Goal: Task Accomplishment & Management: Complete application form

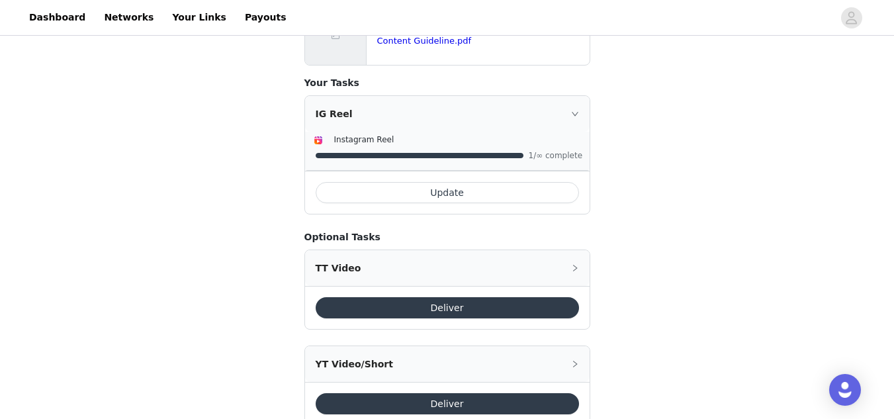
scroll to position [630, 0]
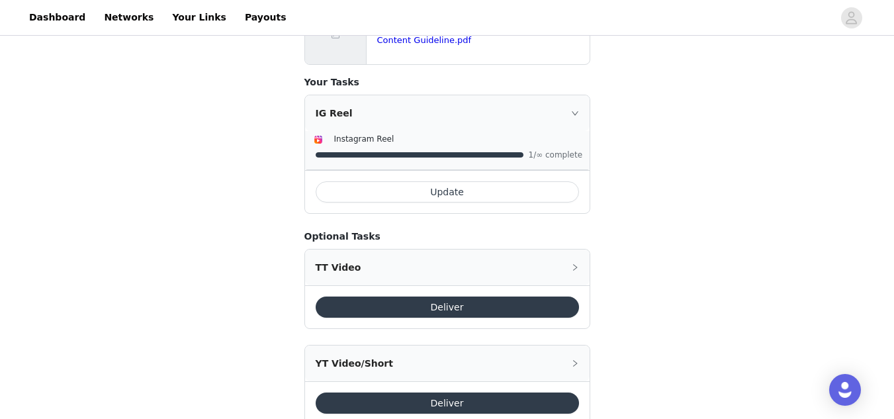
click at [490, 181] on button "Update" at bounding box center [447, 191] width 263 height 21
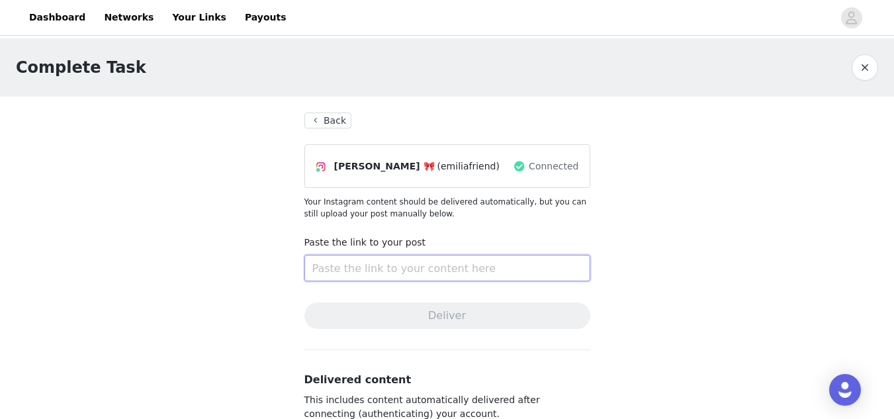
click at [334, 273] on input "text" at bounding box center [447, 268] width 286 height 26
paste input "https://www.instagram.com/reel/DN9lmuKjV5U/?utm_source=ig_web_copy_link&igsh=MX…"
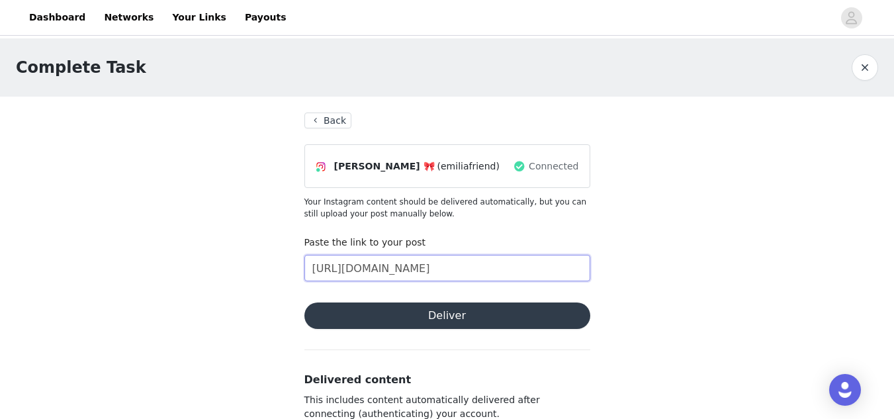
scroll to position [0, 273]
type input "https://www.instagram.com/reel/DN9lmuKjV5U/?utm_source=ig_web_copy_link&igsh=MX…"
click at [363, 320] on button "Deliver" at bounding box center [447, 315] width 286 height 26
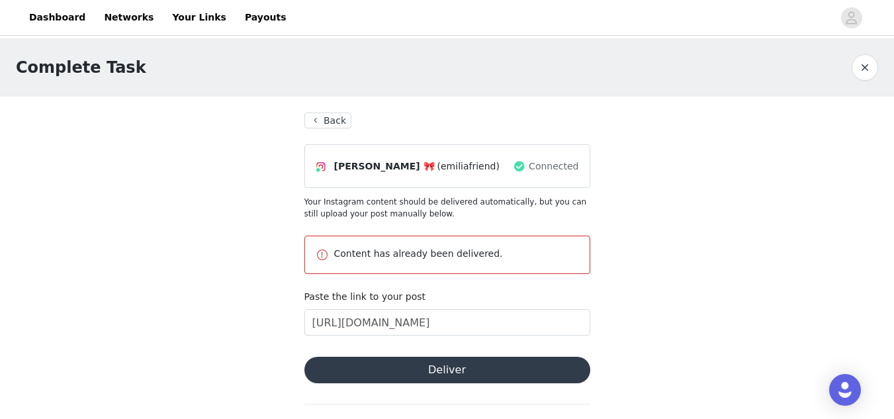
scroll to position [1, 0]
click at [327, 118] on button "Back" at bounding box center [328, 120] width 48 height 16
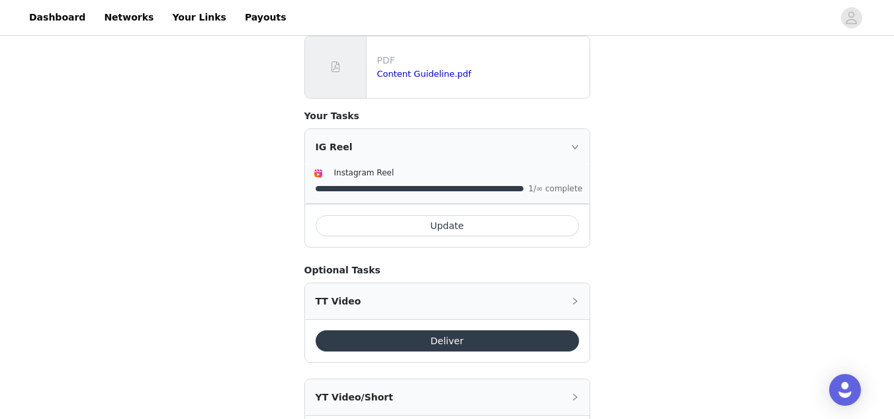
scroll to position [640, 0]
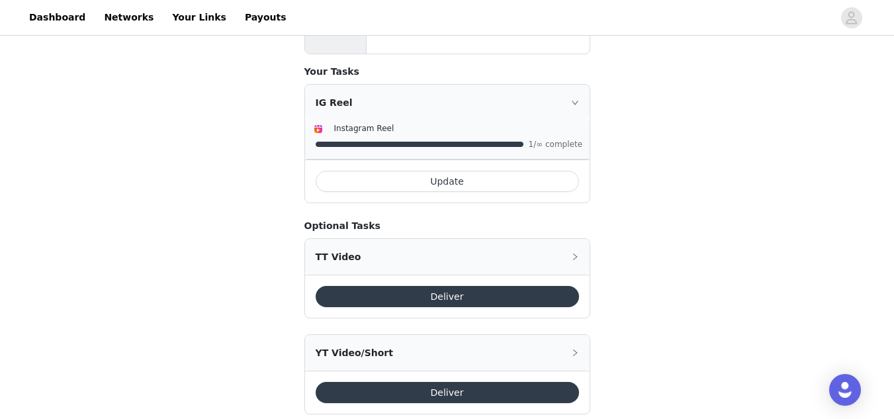
click at [431, 286] on button "Deliver" at bounding box center [447, 296] width 263 height 21
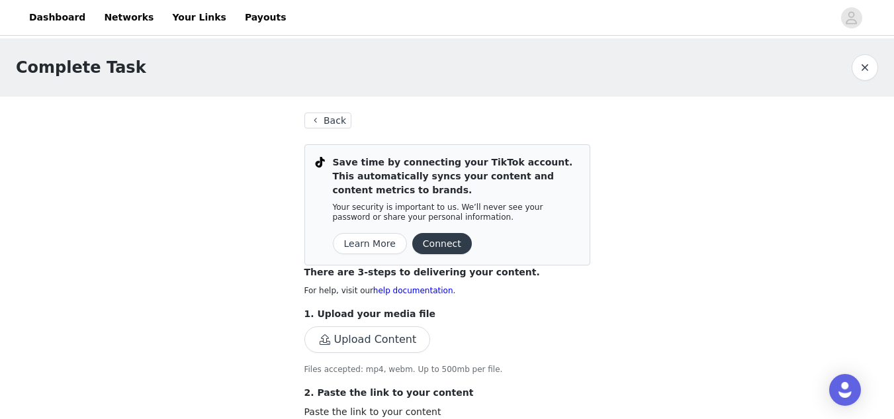
click at [433, 250] on button "Connect" at bounding box center [442, 243] width 60 height 21
click at [430, 247] on button "Connect" at bounding box center [442, 243] width 60 height 21
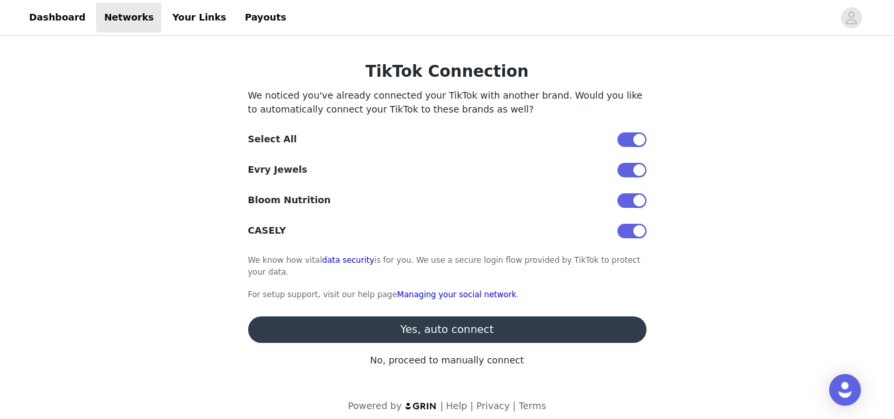
click at [631, 201] on button "button" at bounding box center [631, 200] width 29 height 15
click at [629, 230] on button "button" at bounding box center [631, 231] width 29 height 15
click at [515, 330] on button "Yes, auto connect" at bounding box center [447, 329] width 398 height 26
click at [459, 365] on p "No, proceed to manually connect" at bounding box center [447, 360] width 398 height 14
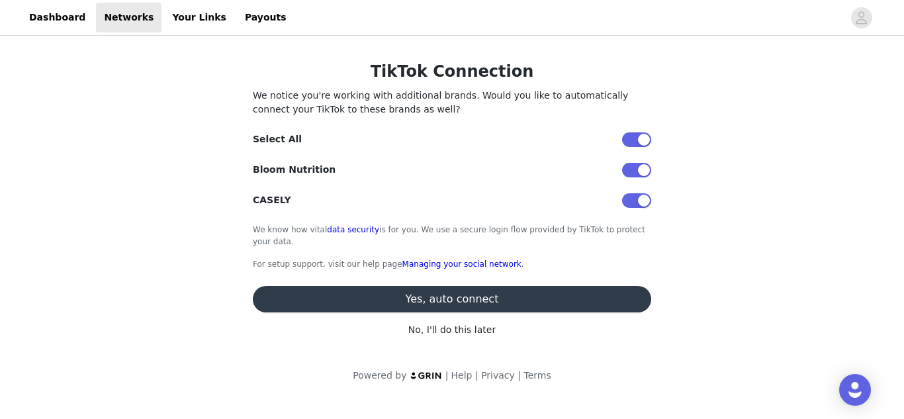
click at [459, 334] on p "No, I'll do this later" at bounding box center [452, 330] width 398 height 14
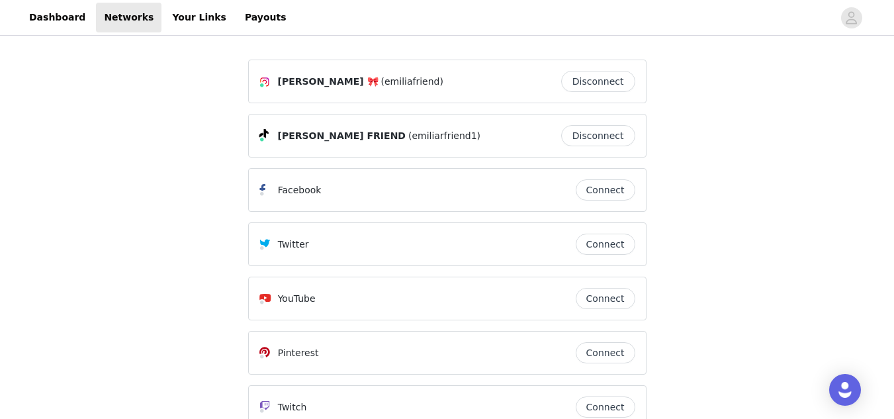
click at [410, 139] on div "[PERSON_NAME] FRIEND (emiliarfriend1)" at bounding box center [381, 136] width 206 height 16
click at [70, 19] on link "Dashboard" at bounding box center [57, 18] width 72 height 30
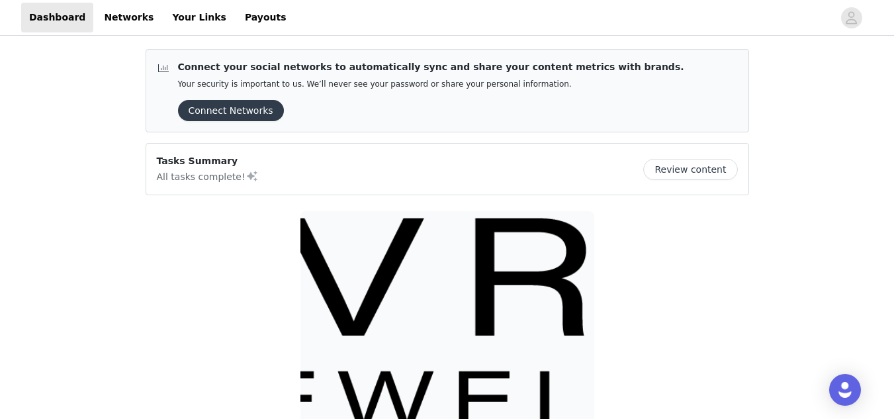
click at [688, 176] on button "Review content" at bounding box center [690, 169] width 94 height 21
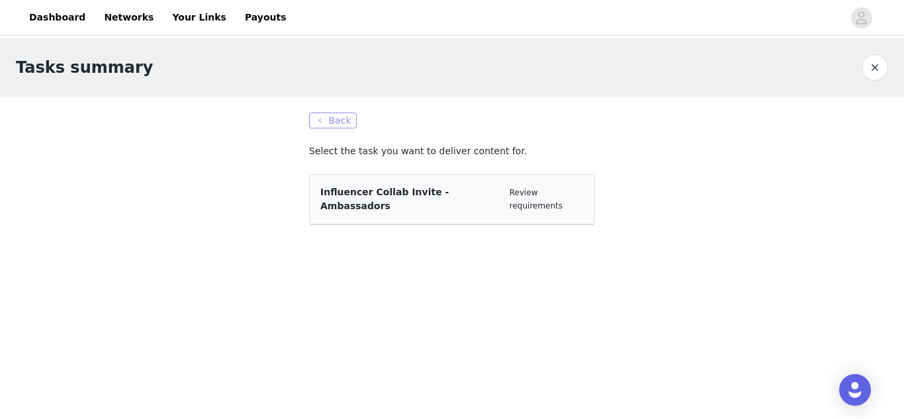
click at [328, 121] on button "Back" at bounding box center [333, 120] width 48 height 16
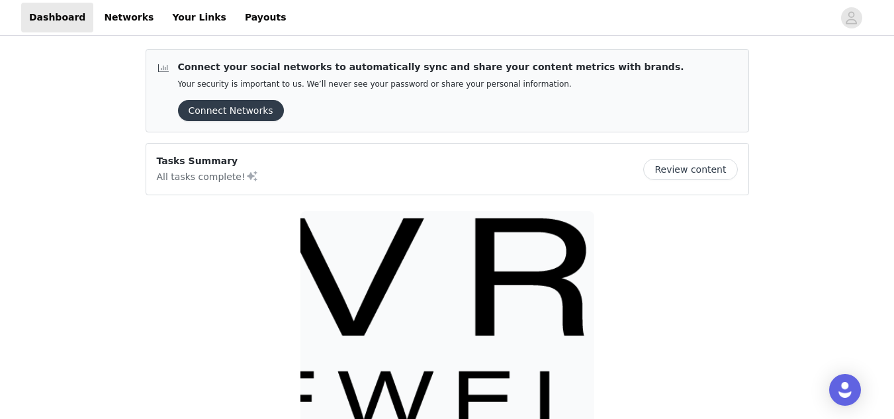
scroll to position [224, 0]
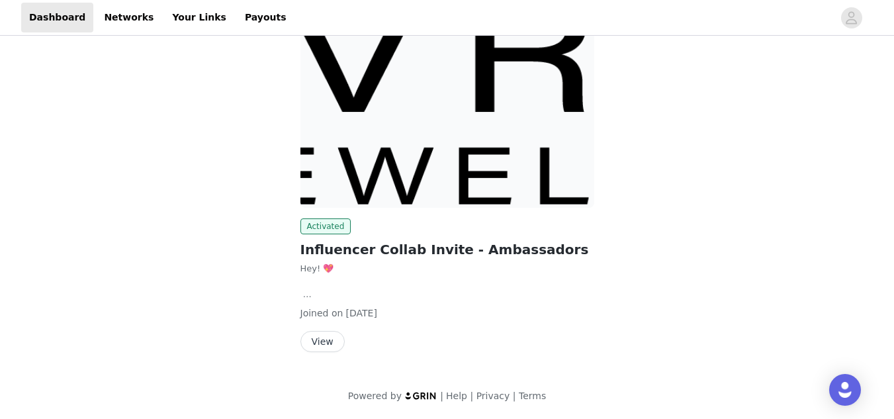
click at [331, 347] on button "View" at bounding box center [322, 341] width 44 height 21
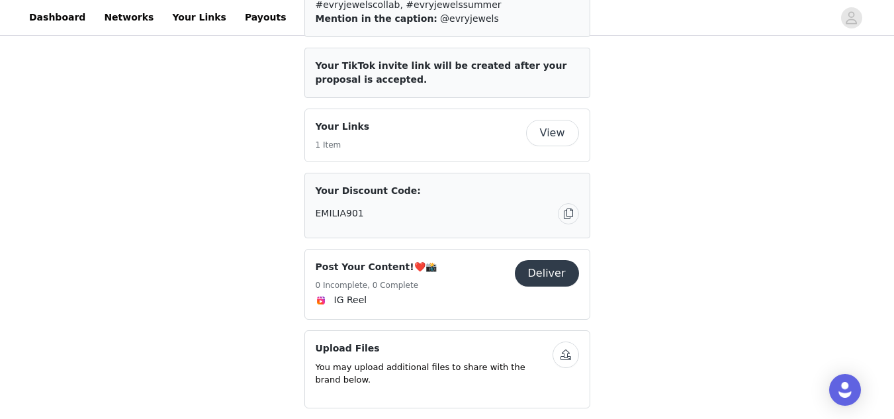
scroll to position [428, 0]
click at [542, 259] on button "Deliver" at bounding box center [547, 272] width 64 height 26
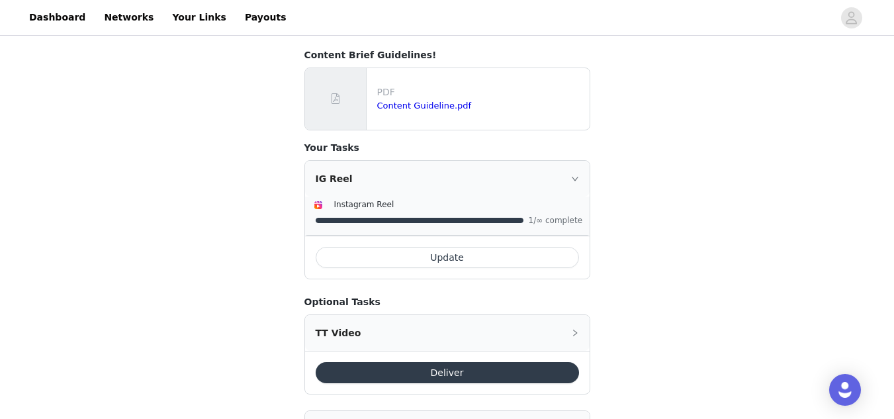
scroll to position [640, 0]
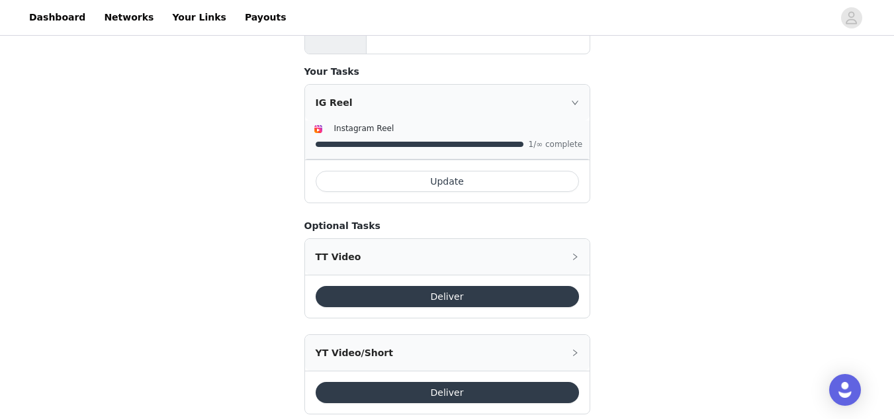
click at [497, 286] on button "Deliver" at bounding box center [447, 296] width 263 height 21
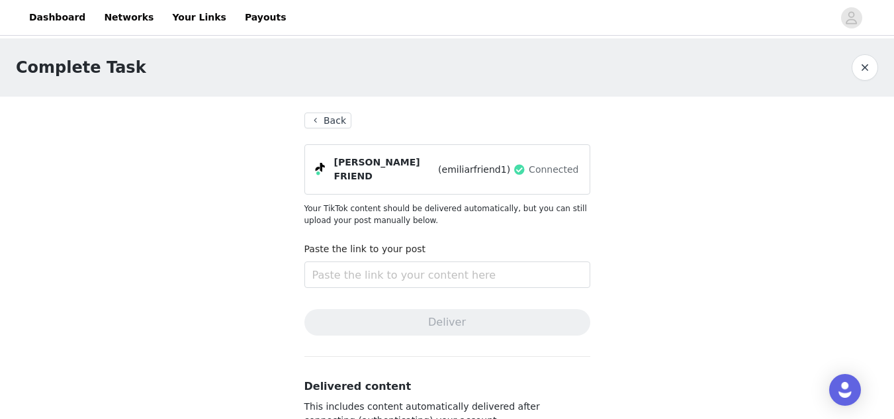
click at [338, 120] on button "Back" at bounding box center [328, 120] width 48 height 16
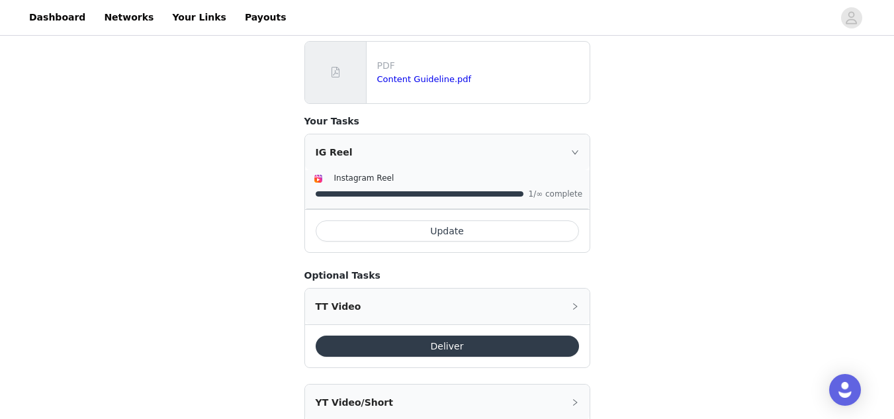
scroll to position [592, 0]
click at [448, 288] on div "TT Video" at bounding box center [447, 306] width 285 height 36
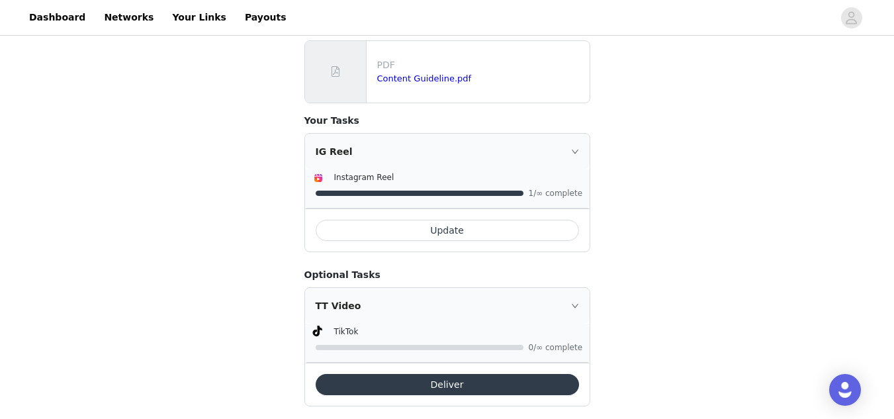
click at [407, 374] on button "Deliver" at bounding box center [447, 384] width 263 height 21
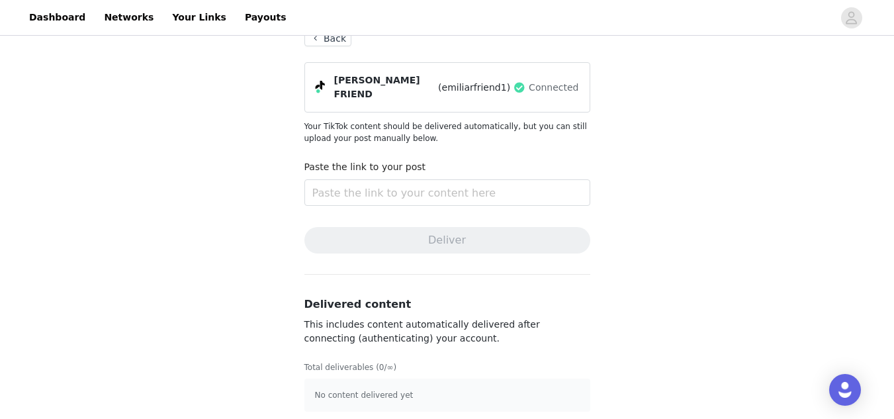
scroll to position [84, 0]
click at [434, 188] on input "text" at bounding box center [447, 190] width 286 height 26
paste input "[URL][DOMAIN_NAME]"
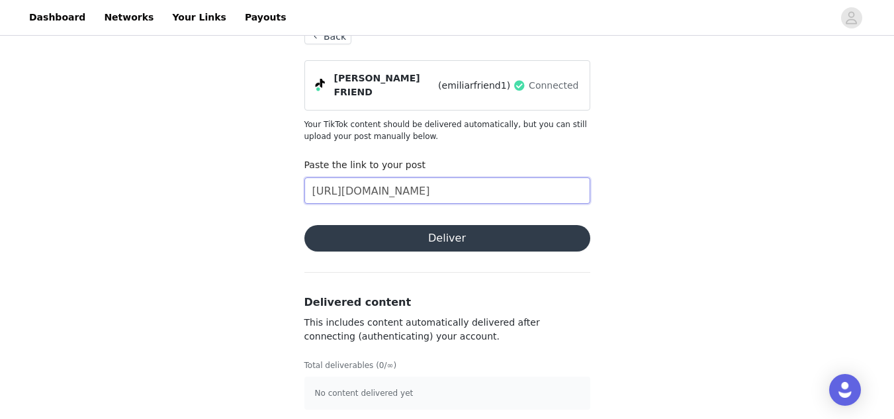
scroll to position [0, 402]
type input "[URL][DOMAIN_NAME]"
click at [446, 225] on button "Deliver" at bounding box center [447, 238] width 286 height 26
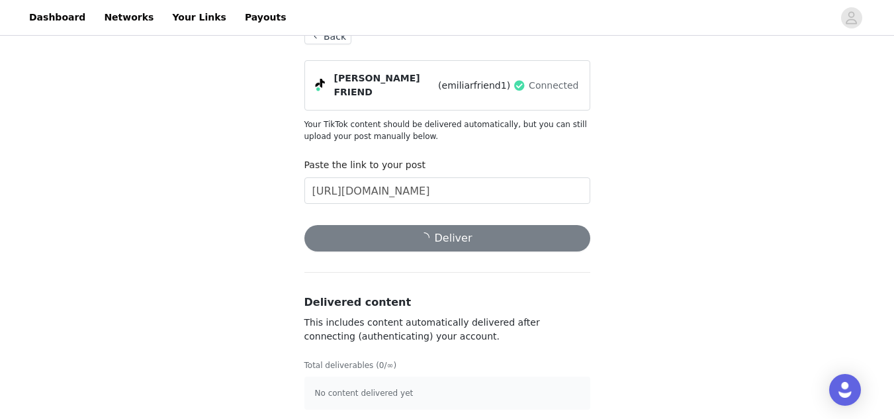
scroll to position [0, 0]
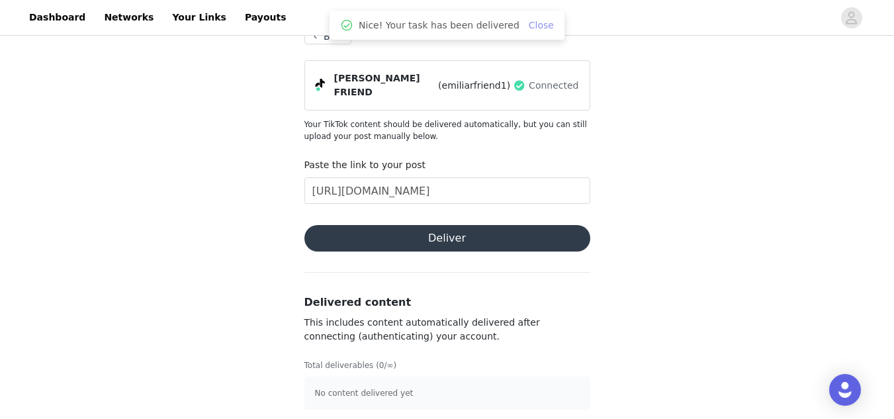
click at [533, 26] on link "Close" at bounding box center [541, 25] width 25 height 11
click at [322, 40] on button "Back" at bounding box center [328, 36] width 48 height 16
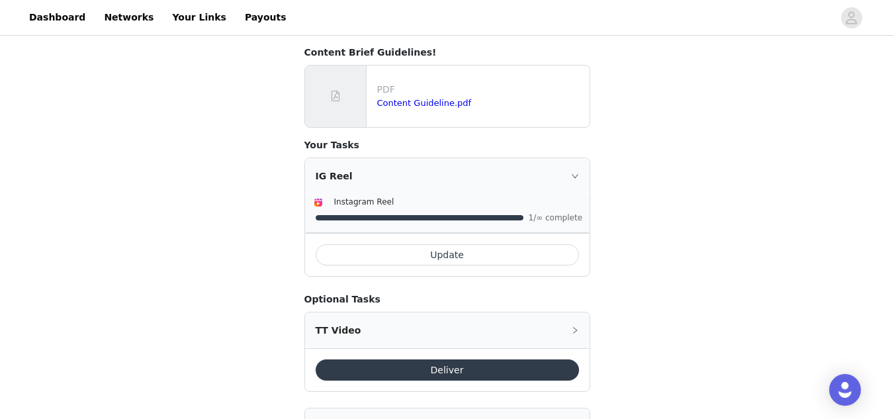
scroll to position [566, 0]
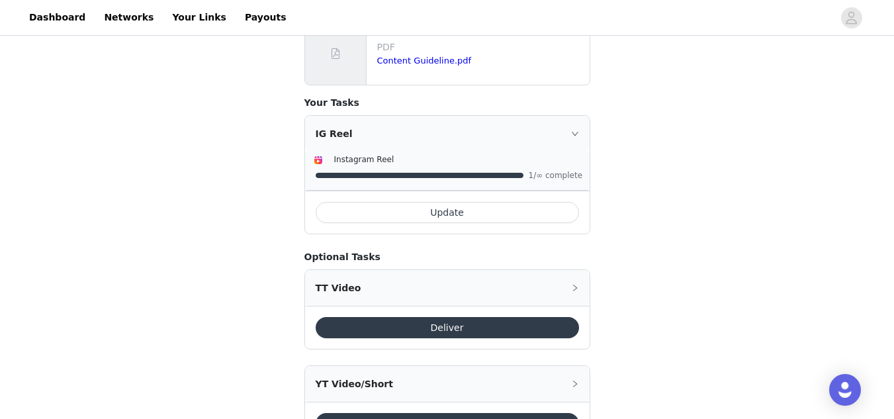
scroll to position [627, 0]
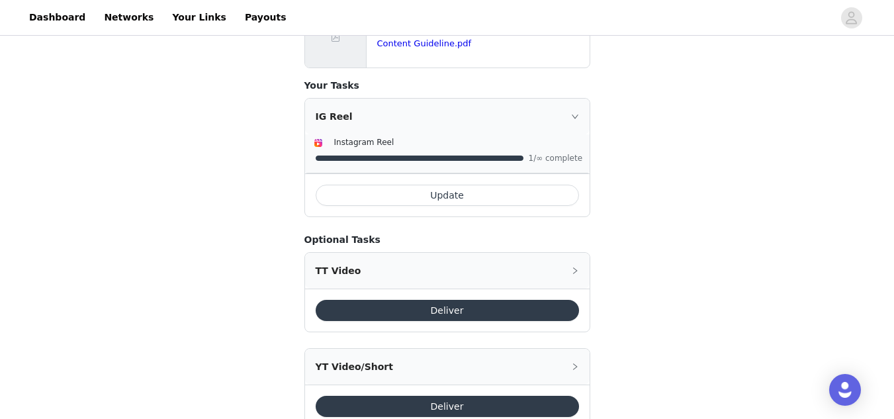
click at [375, 253] on div "TT Video" at bounding box center [447, 271] width 285 height 36
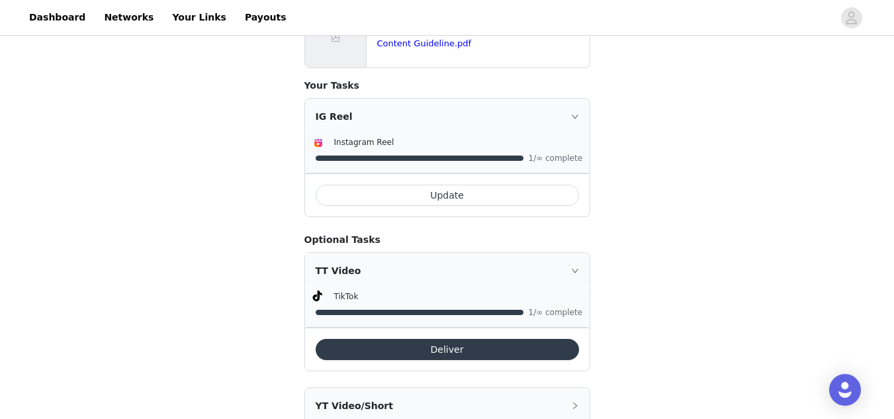
click at [375, 253] on div "TT Video" at bounding box center [447, 271] width 285 height 36
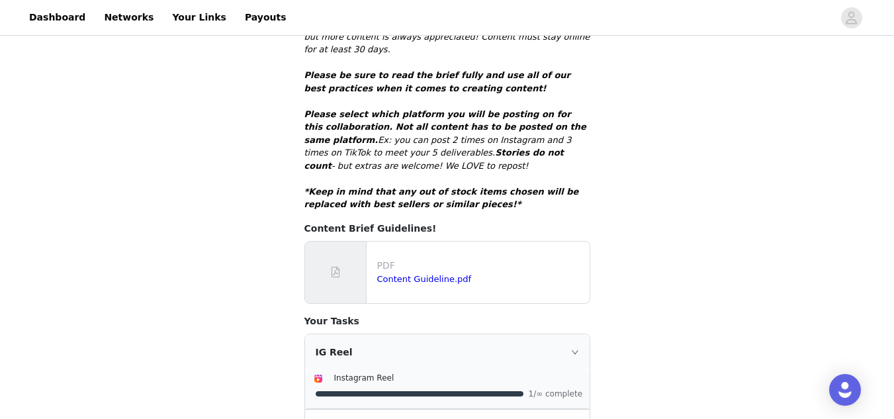
scroll to position [388, 0]
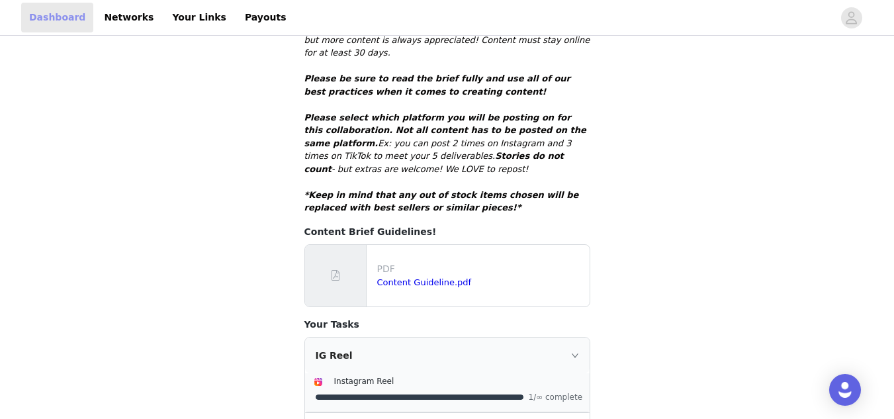
click at [46, 26] on link "Dashboard" at bounding box center [57, 18] width 72 height 30
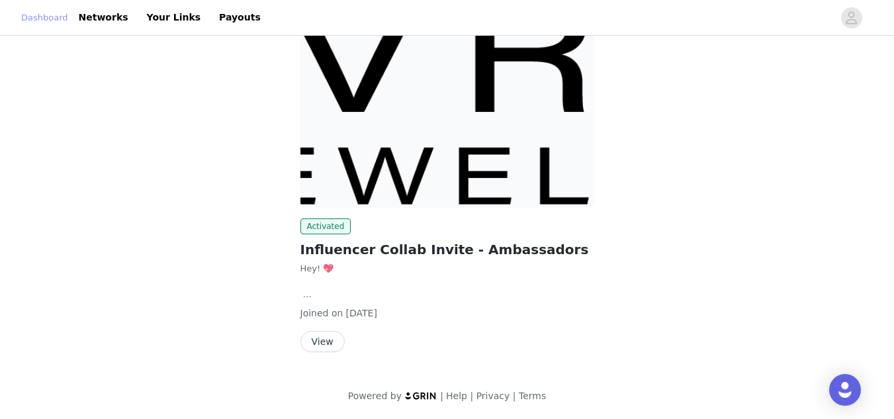
scroll to position [224, 0]
click at [316, 342] on button "View" at bounding box center [322, 341] width 44 height 21
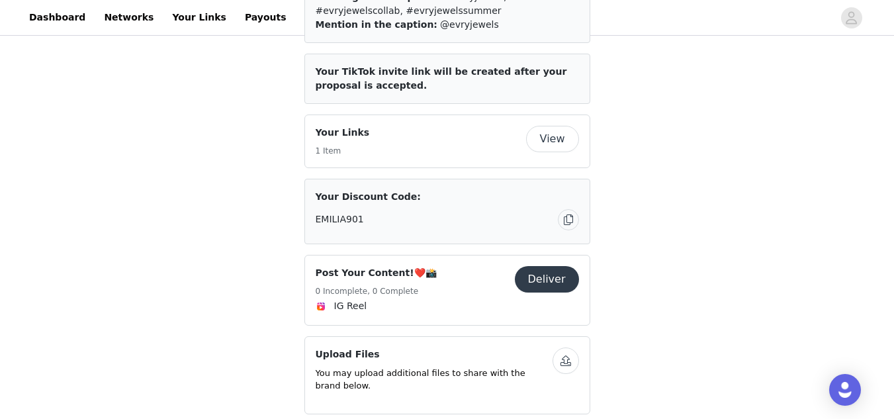
scroll to position [423, 0]
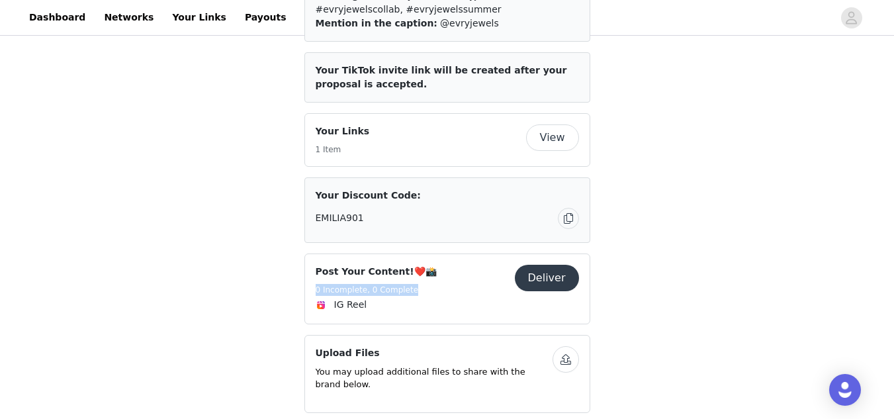
drag, startPoint x: 314, startPoint y: 255, endPoint x: 418, endPoint y: 254, distance: 104.6
click at [418, 254] on div "Post Your Content!❤️📸 0 Incomplete, 0 Complete Deliver IG Reel" at bounding box center [447, 288] width 286 height 71
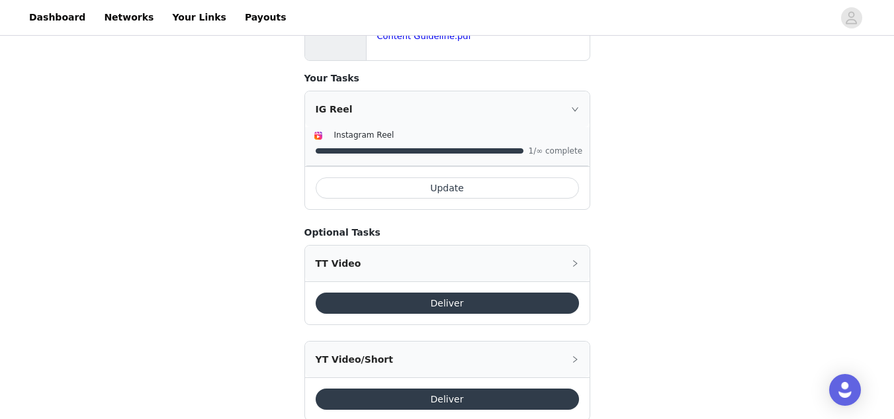
scroll to position [640, 0]
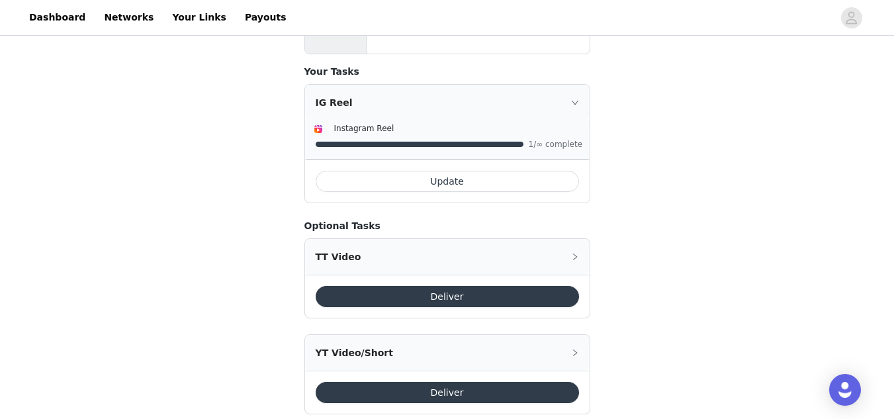
click at [406, 239] on div "TT Video" at bounding box center [447, 257] width 285 height 36
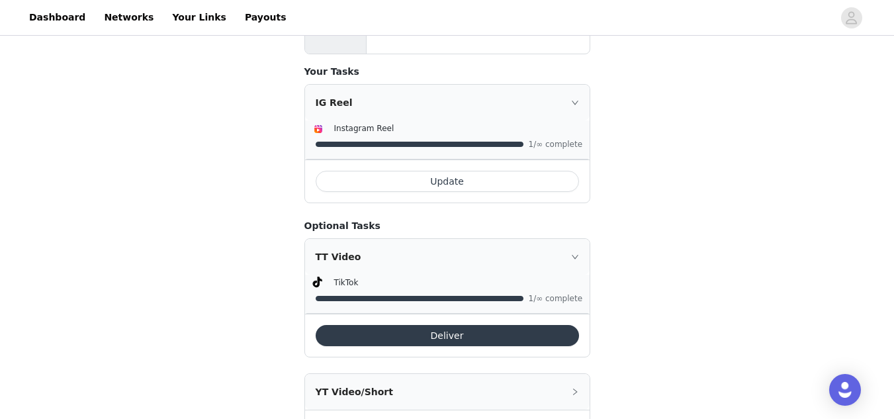
click at [384, 239] on div "TT Video" at bounding box center [447, 257] width 285 height 36
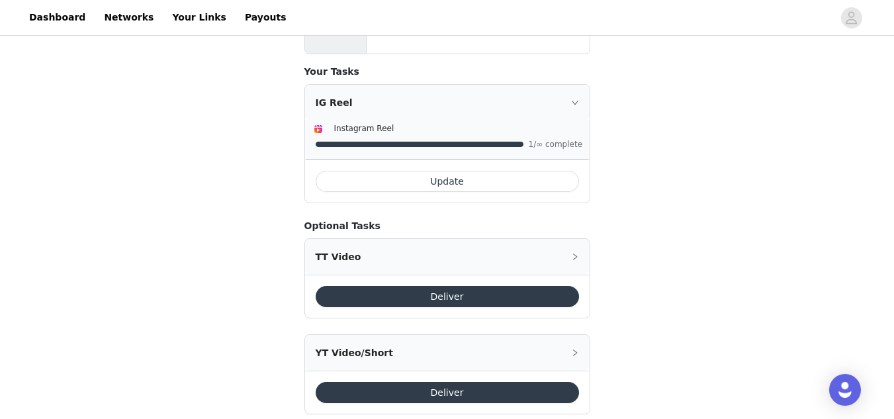
click at [385, 239] on div "TT Video" at bounding box center [447, 257] width 285 height 36
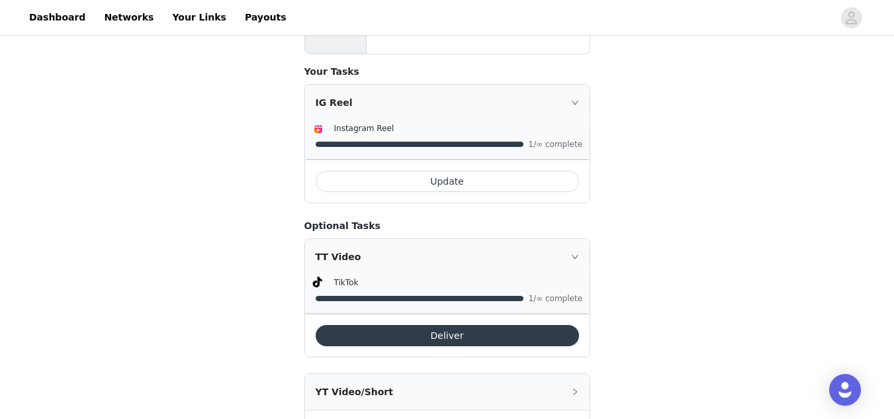
click at [385, 239] on div "TT Video" at bounding box center [447, 257] width 285 height 36
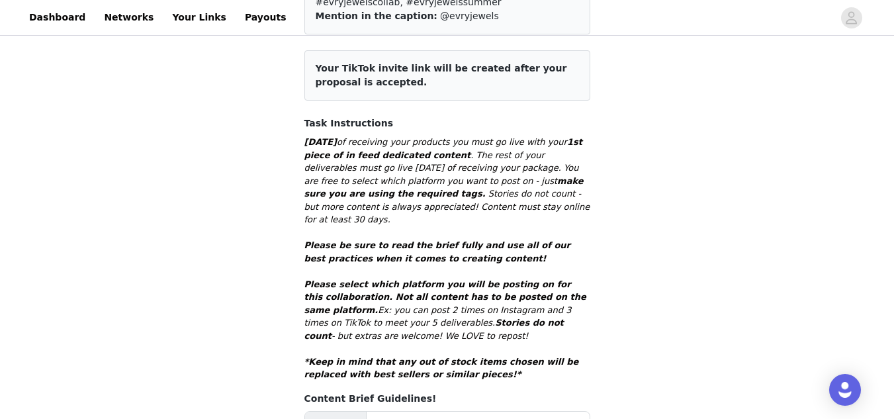
scroll to position [220, 0]
drag, startPoint x: 322, startPoint y: 287, endPoint x: 343, endPoint y: 312, distance: 33.4
click at [343, 312] on p "Please select which platform you will be posting on for this collaboration. Not…" at bounding box center [447, 311] width 286 height 65
click at [341, 312] on p "Please select which platform you will be posting on for this collaboration. Not…" at bounding box center [447, 311] width 286 height 65
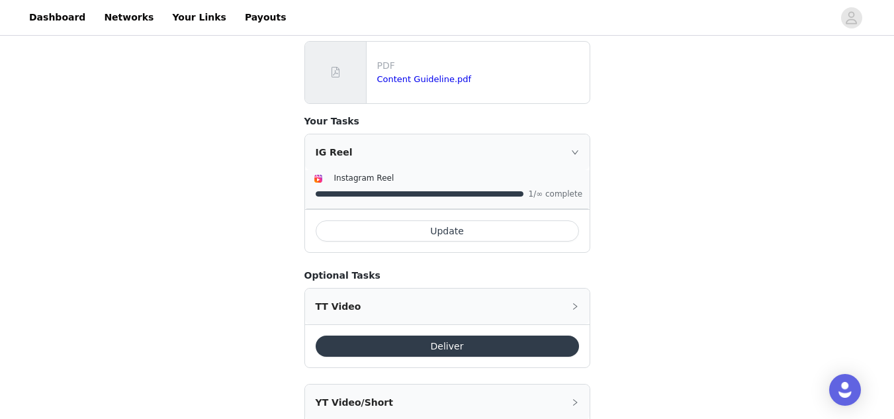
scroll to position [640, 0]
